Goal: Information Seeking & Learning: Learn about a topic

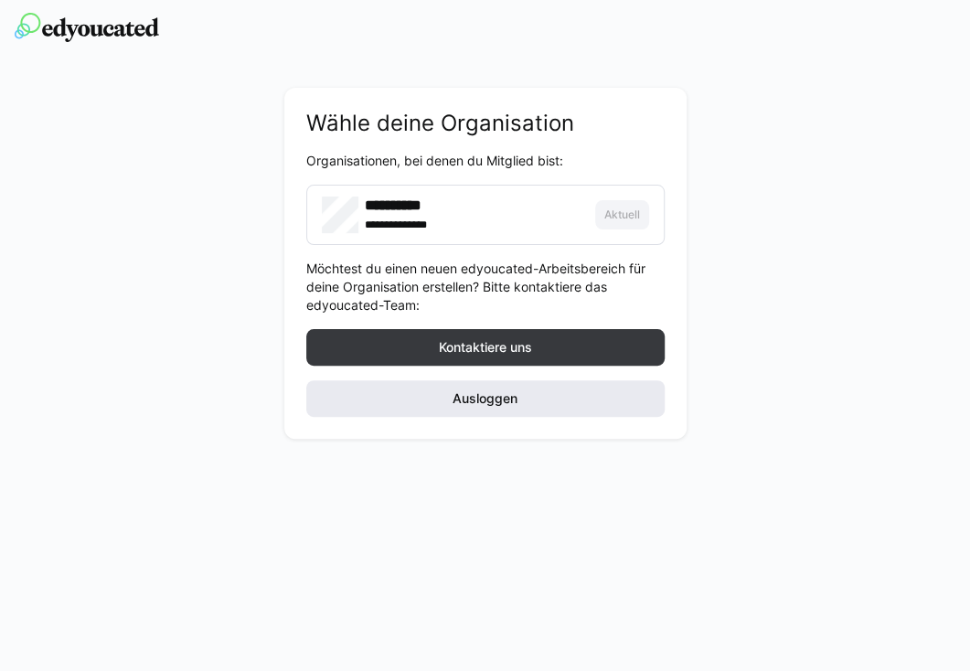
click at [455, 400] on span "Ausloggen" at bounding box center [485, 399] width 70 height 18
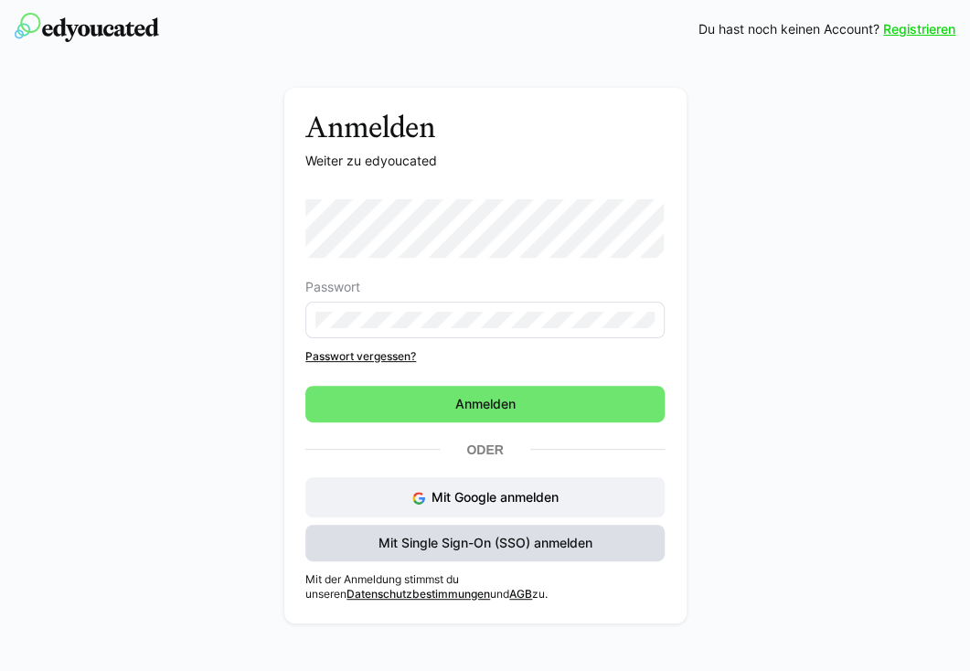
click at [435, 543] on span "Mit Single Sign-On (SSO) anmelden" at bounding box center [485, 543] width 219 height 18
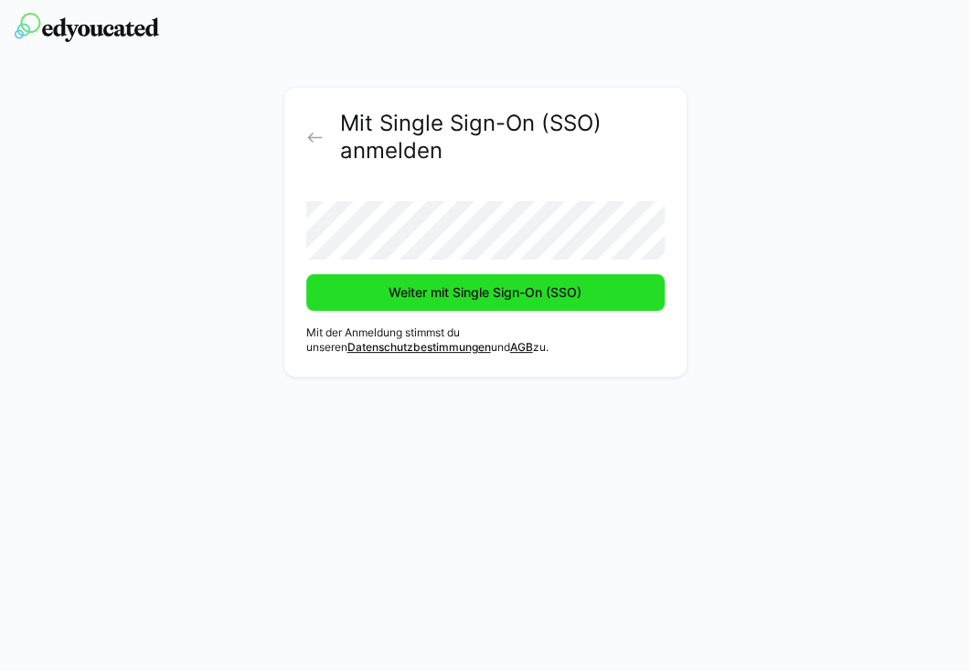
click at [411, 278] on span "Weiter mit Single Sign-On (SSO)" at bounding box center [485, 292] width 359 height 37
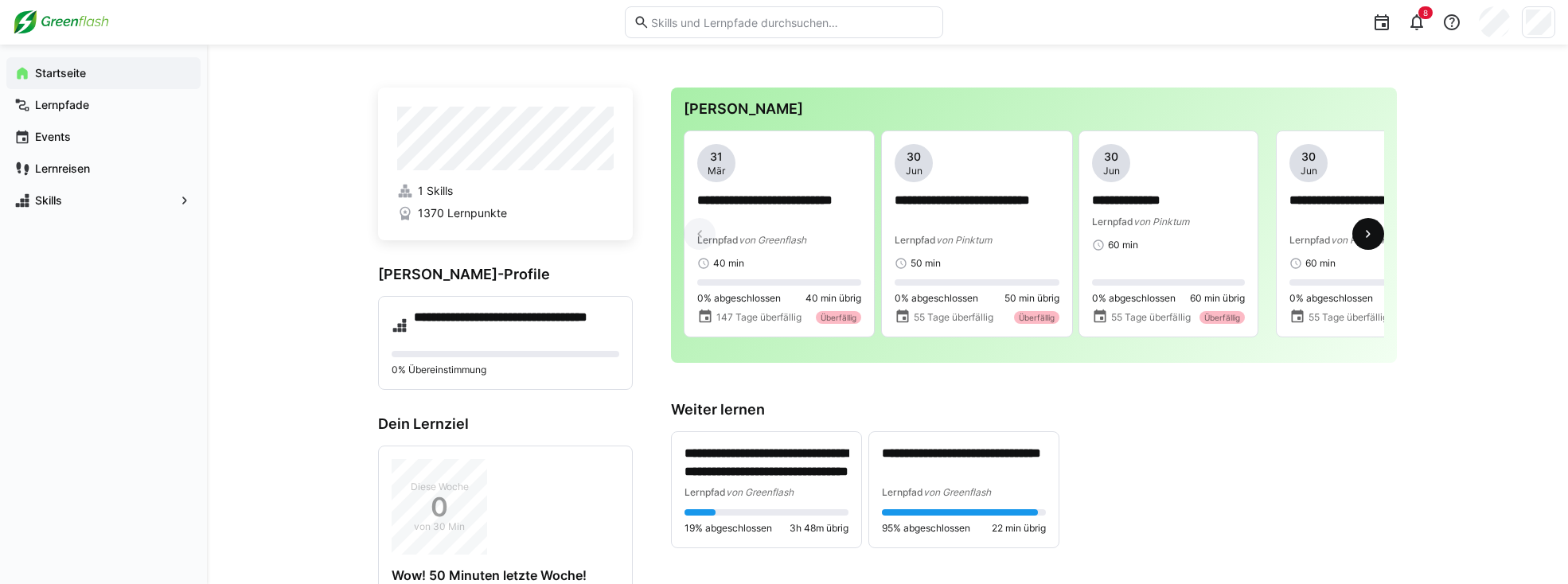
click at [843, 237] on eds-icon at bounding box center [1368, 234] width 16 height 16
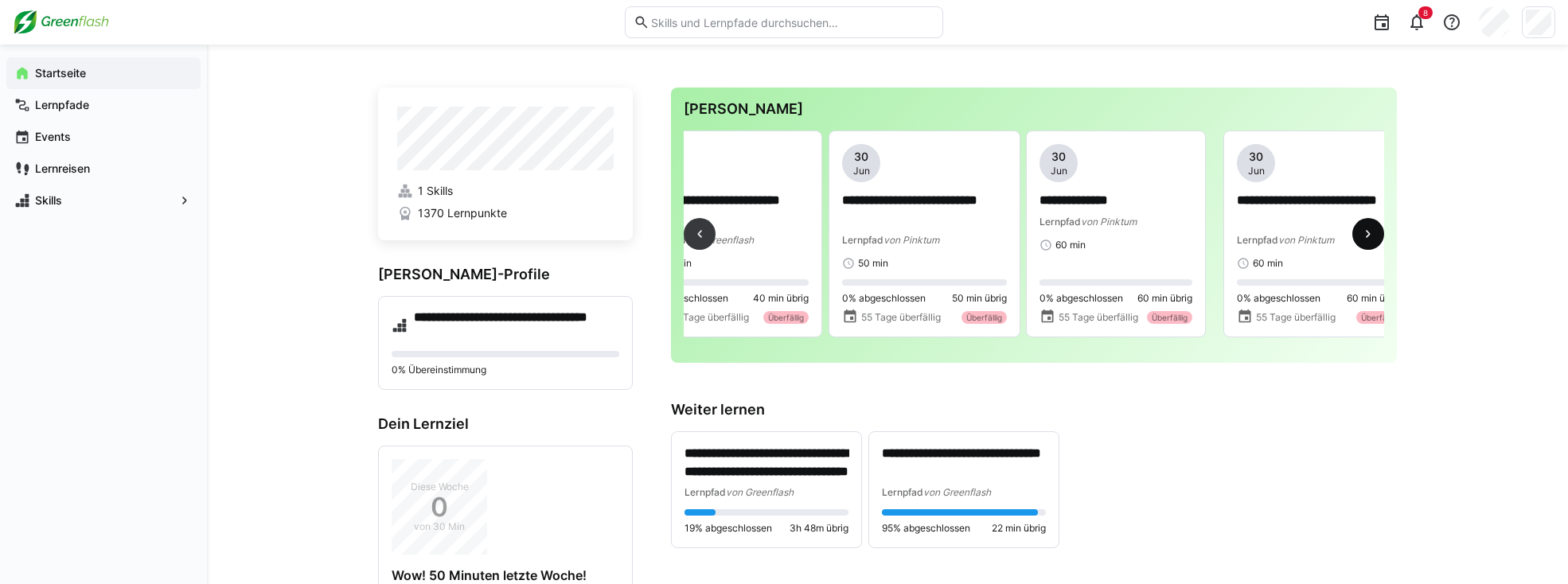
click at [843, 237] on eds-icon at bounding box center [1368, 234] width 16 height 16
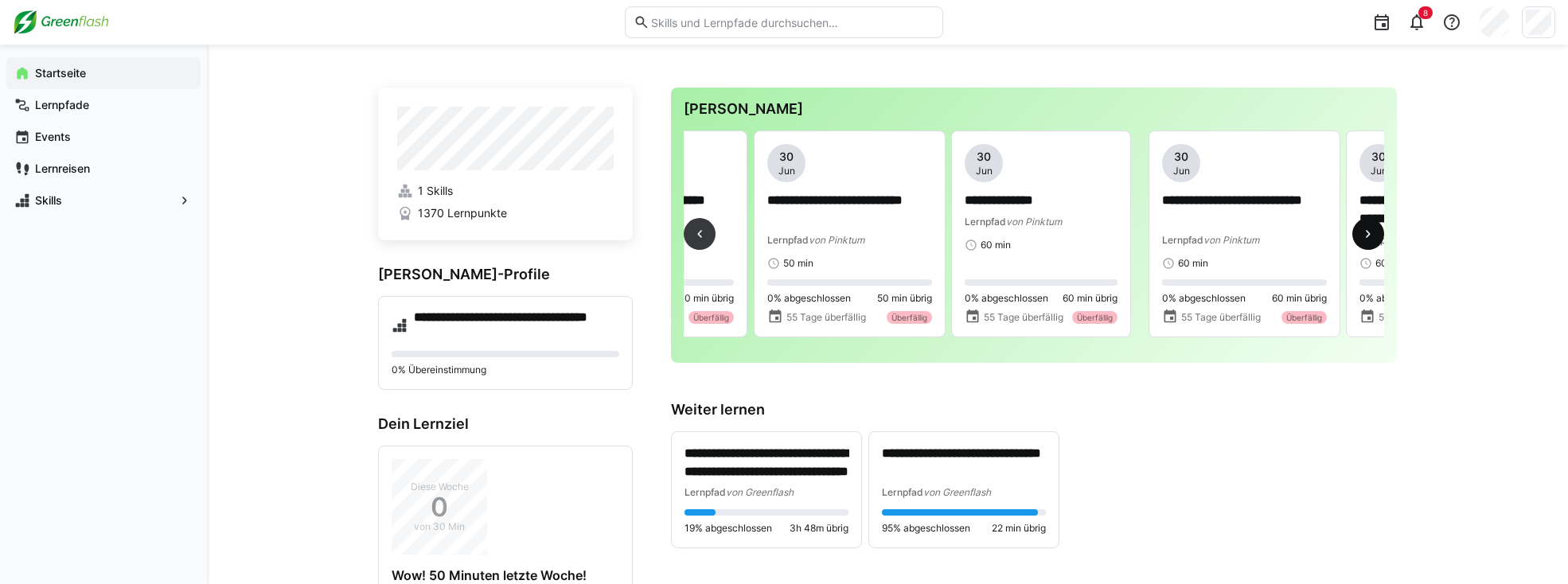
click at [843, 237] on eds-icon at bounding box center [1368, 234] width 16 height 16
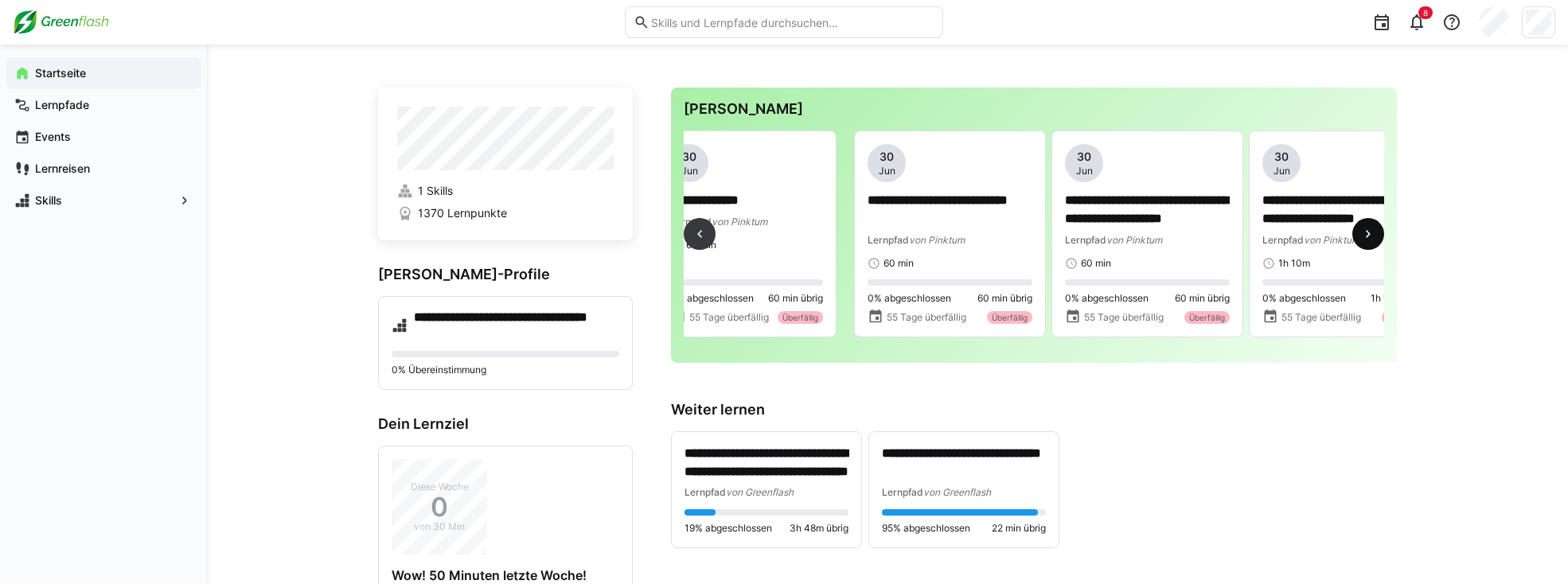
click at [843, 237] on eds-icon at bounding box center [1368, 234] width 16 height 16
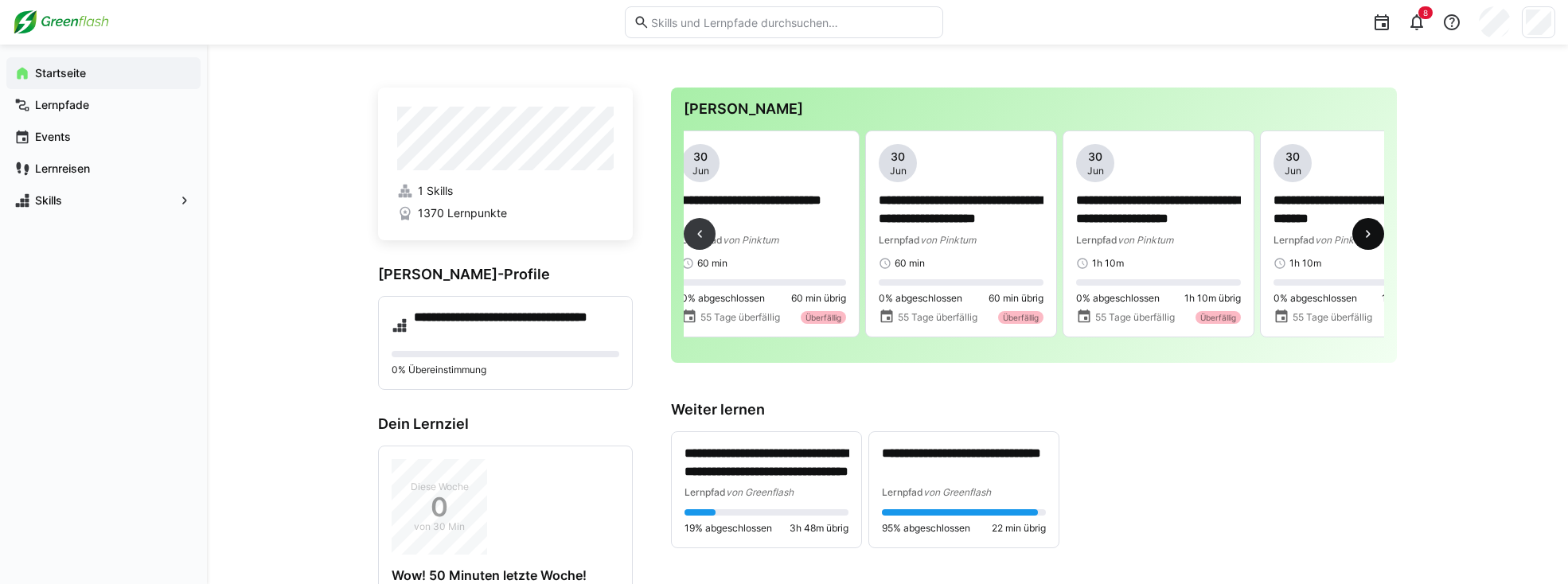
click at [843, 237] on eds-icon at bounding box center [1368, 234] width 16 height 16
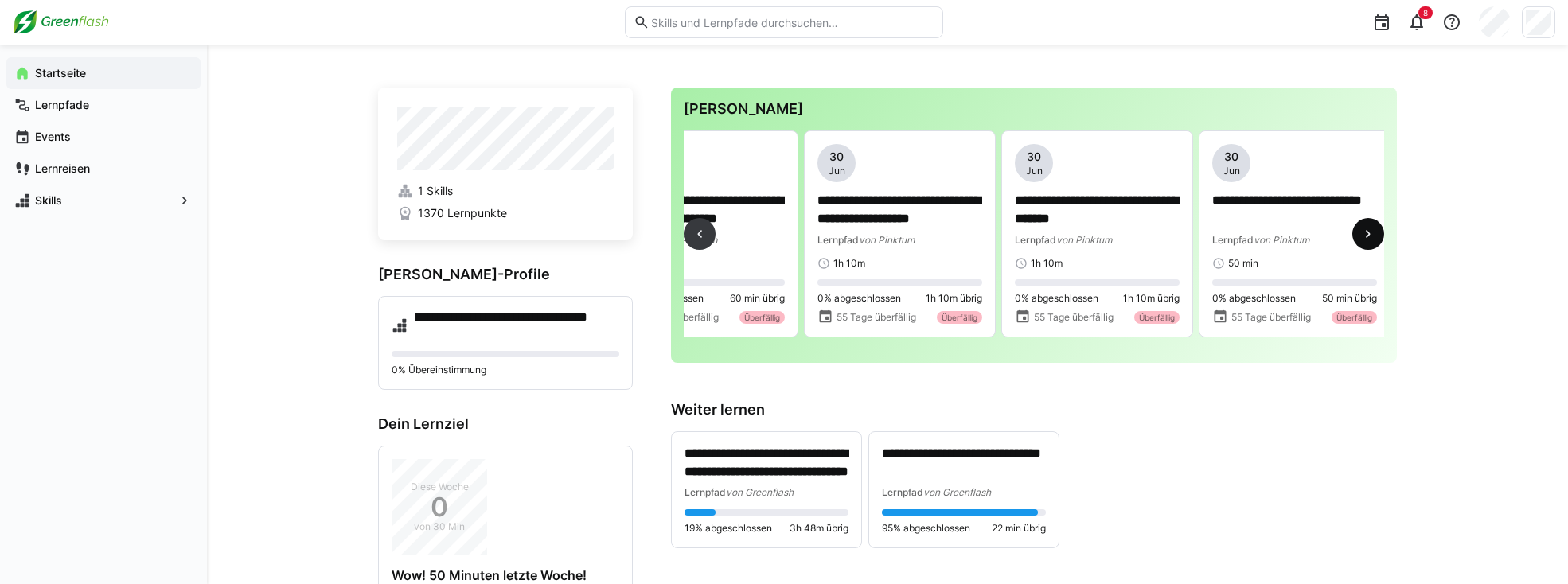
click at [843, 237] on eds-icon at bounding box center [1368, 234] width 16 height 16
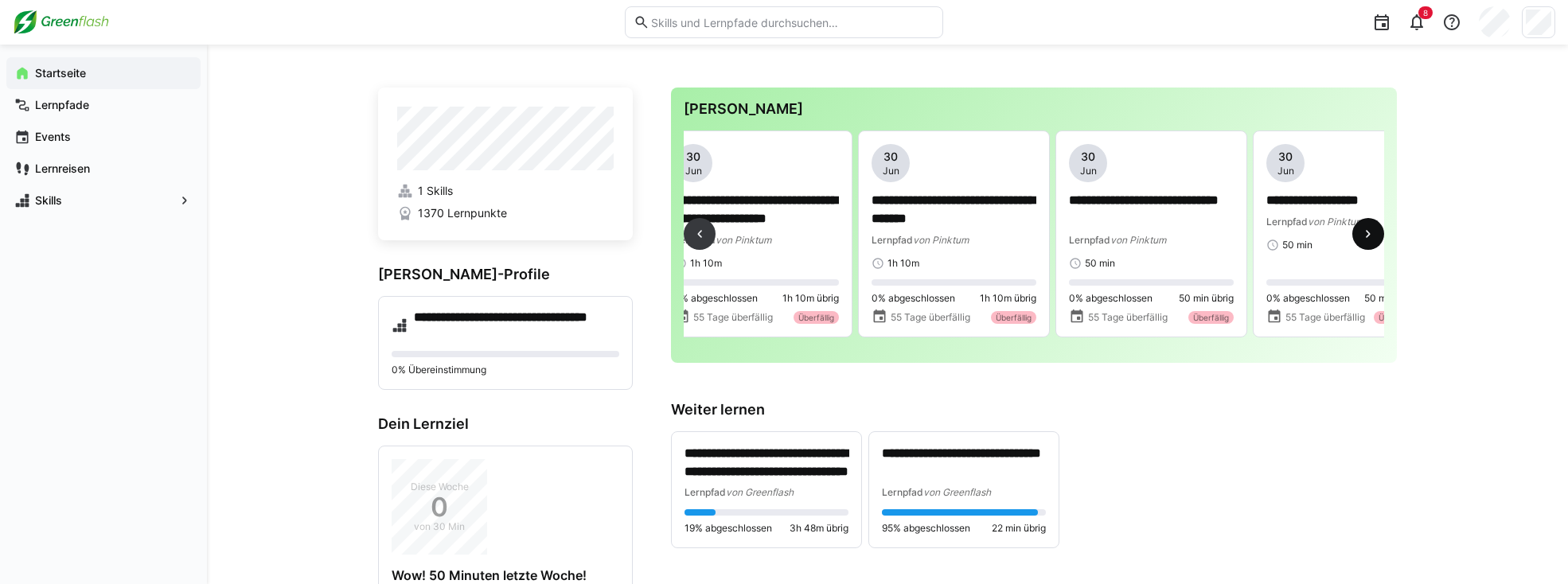
click at [843, 237] on eds-icon at bounding box center [1368, 234] width 16 height 16
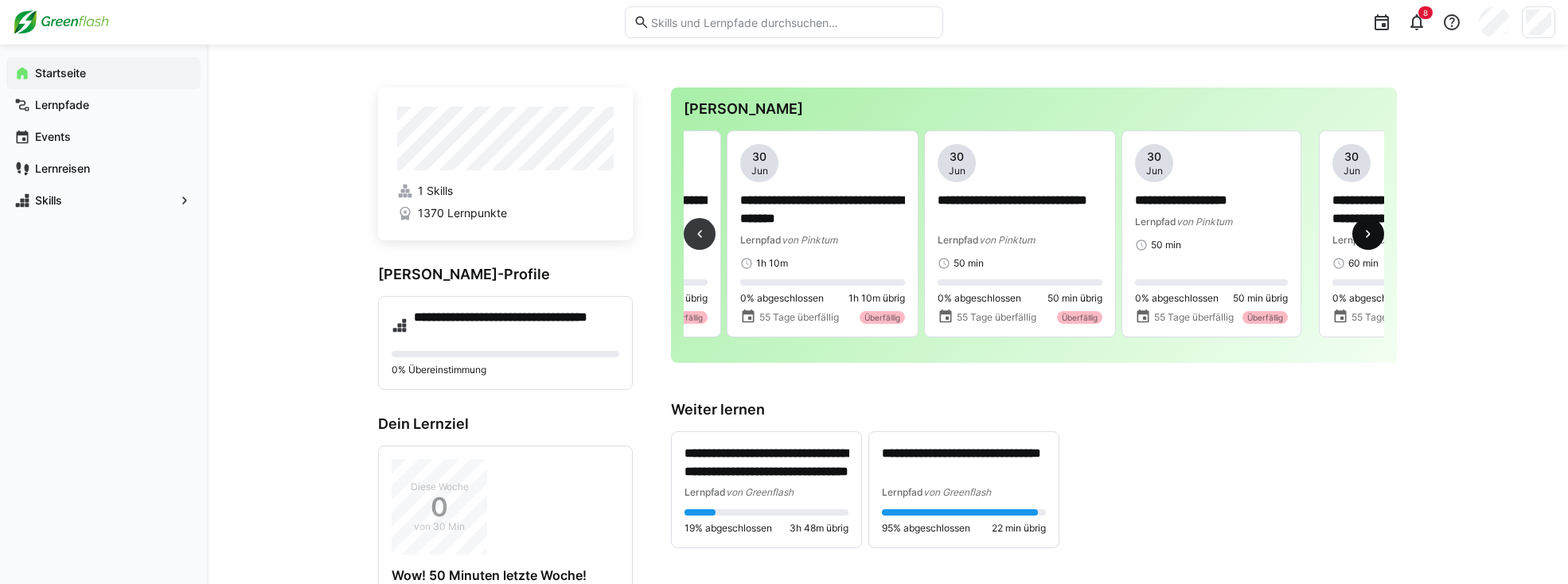
click at [843, 237] on eds-icon at bounding box center [1368, 234] width 16 height 16
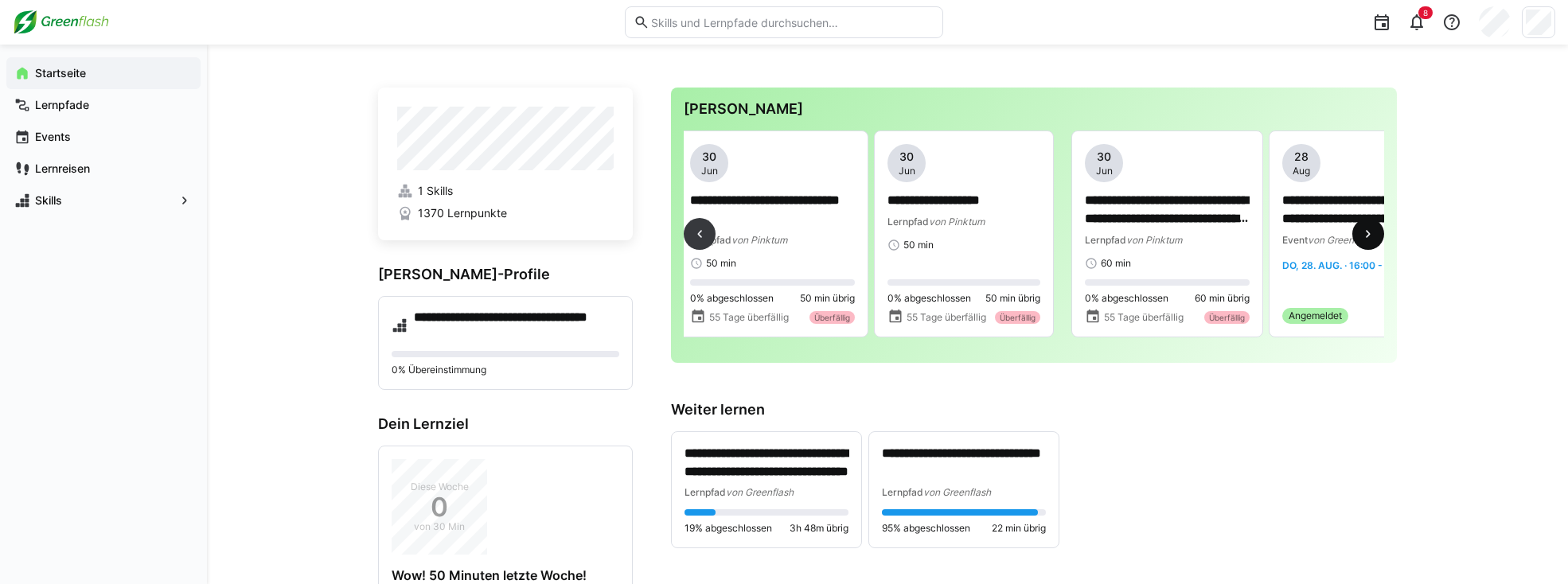
click at [843, 237] on eds-icon at bounding box center [1368, 234] width 16 height 16
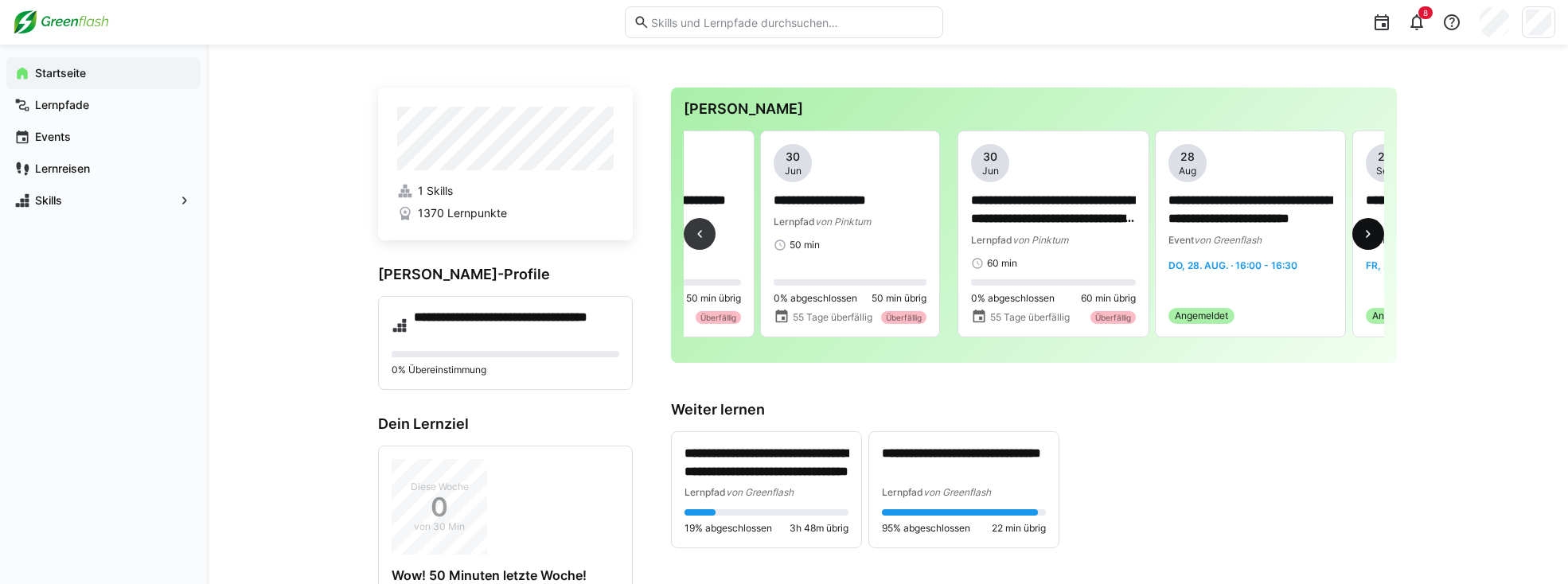
click at [843, 237] on eds-icon at bounding box center [1368, 234] width 16 height 16
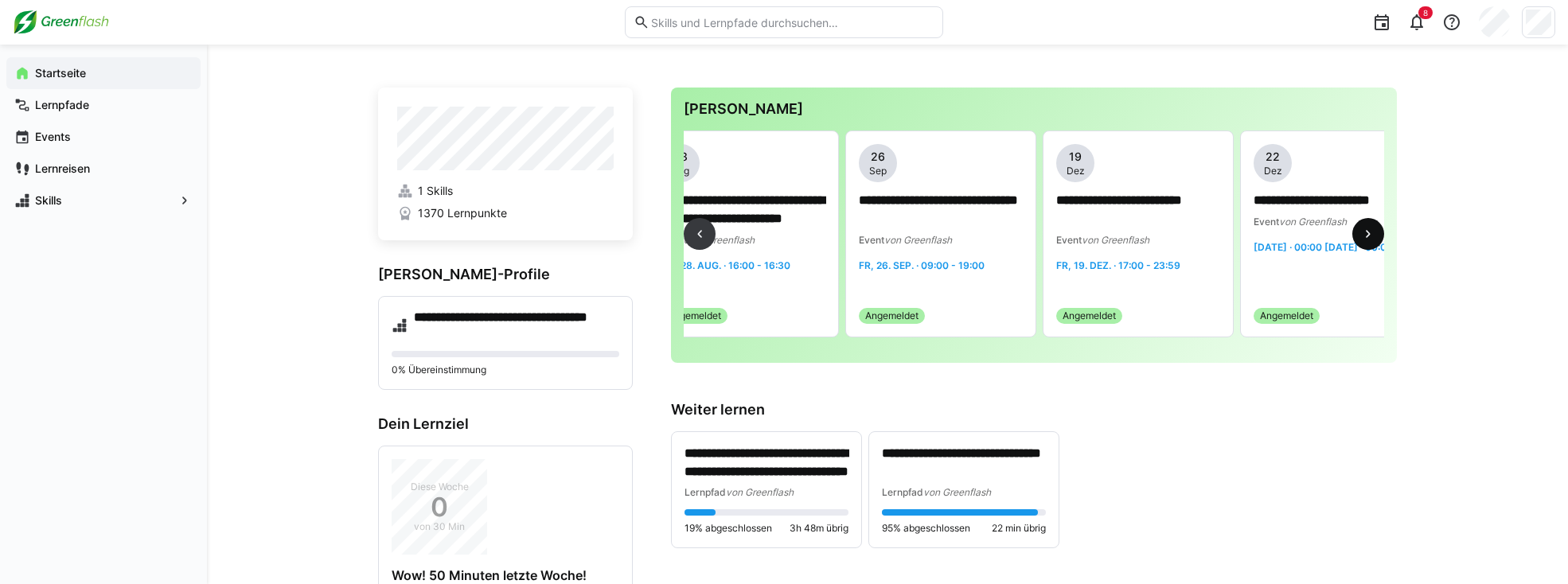
scroll to position [0, 2056]
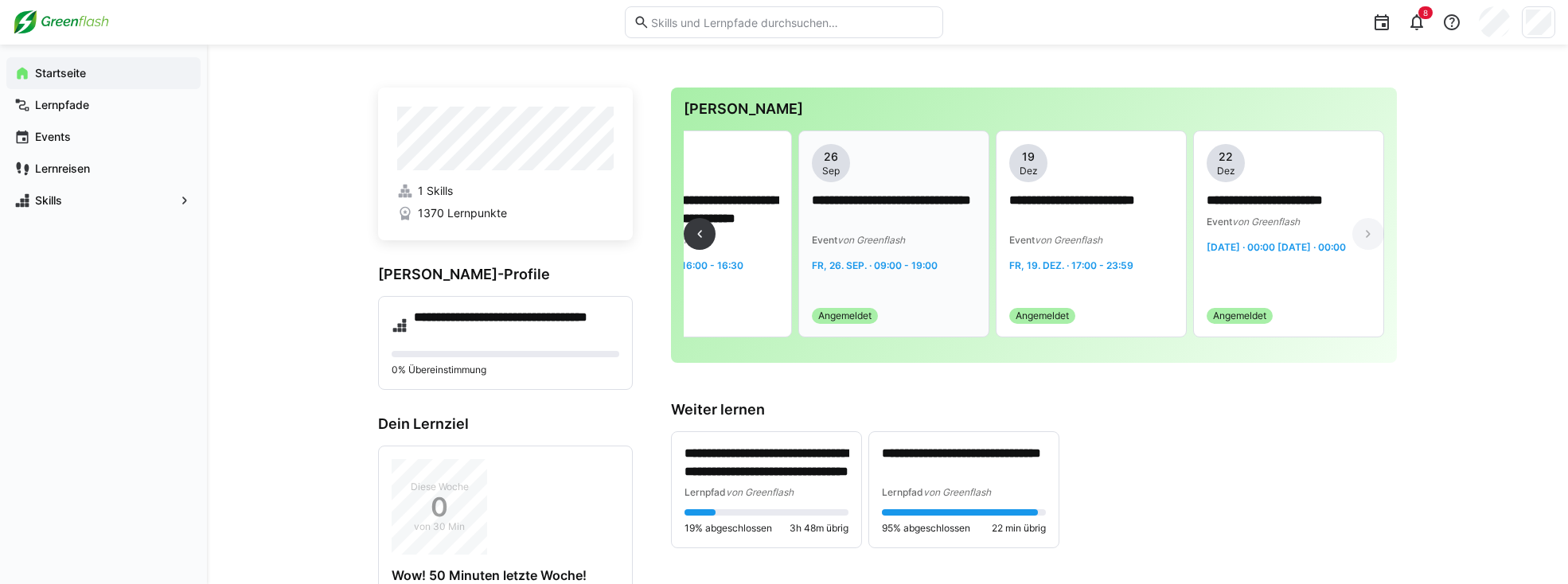
click at [843, 234] on span "von Greenflash" at bounding box center [871, 240] width 68 height 12
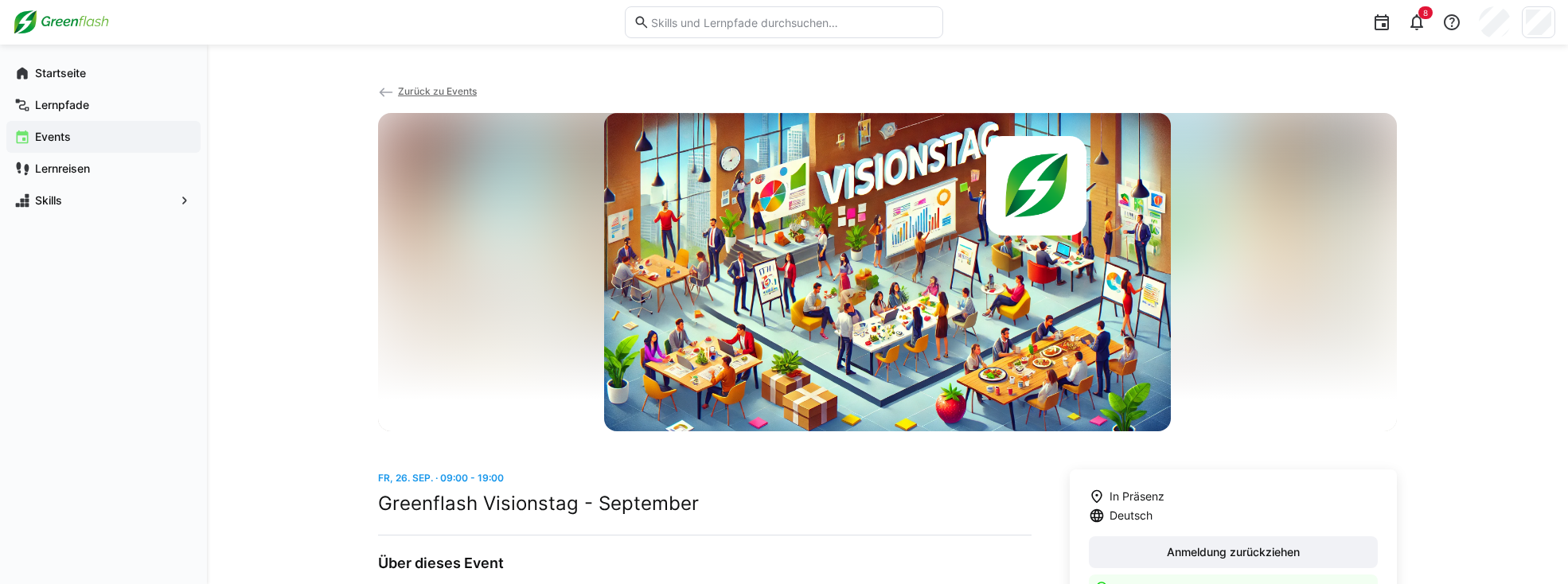
click at [407, 89] on span "Zurück zu Events" at bounding box center [437, 91] width 79 height 12
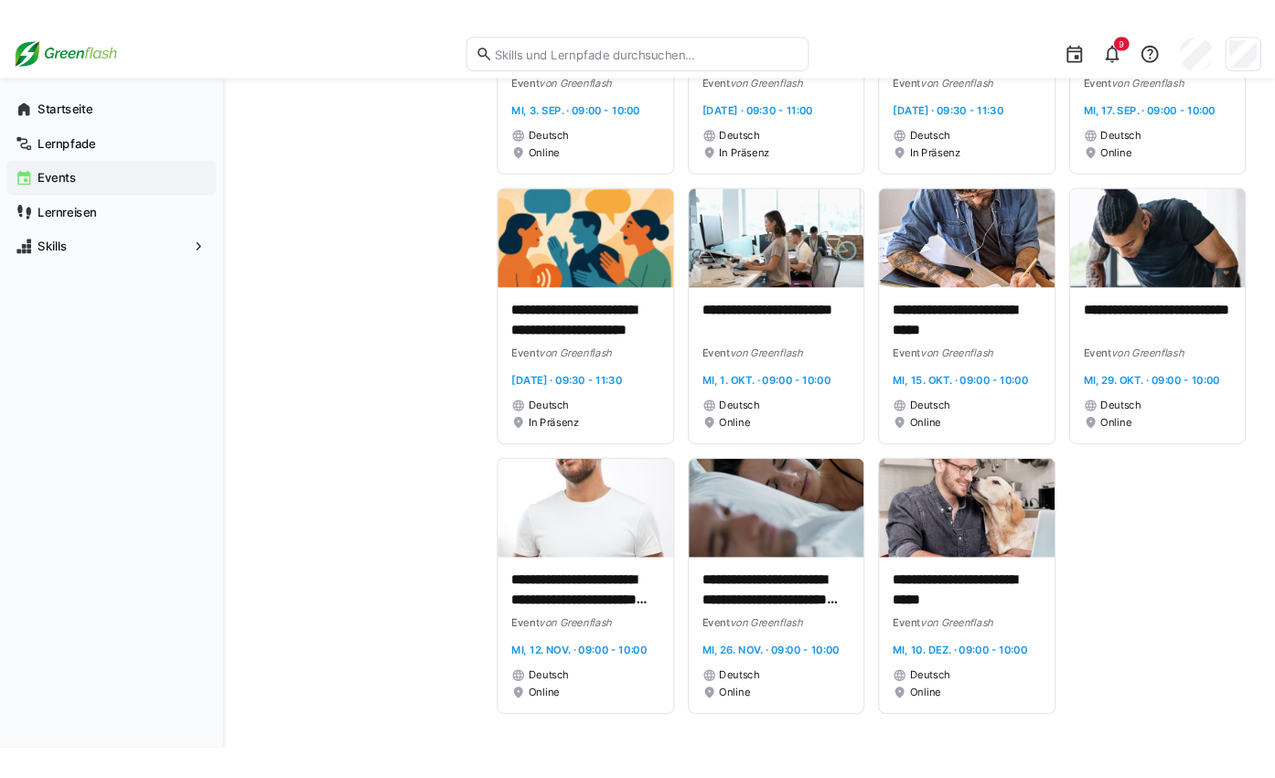
scroll to position [694, 0]
